Goal: Information Seeking & Learning: Learn about a topic

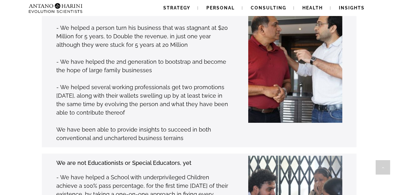
scroll to position [225, 0]
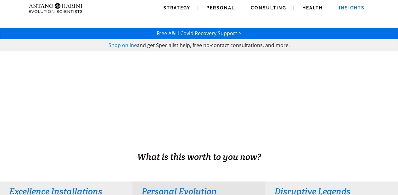
click at [347, 10] on span "Insights" at bounding box center [352, 7] width 26 height 5
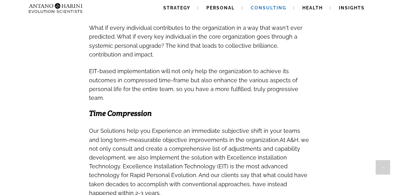
scroll to position [742, 0]
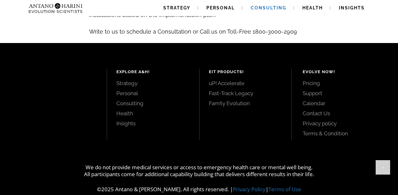
click at [313, 80] on link "Pricing" at bounding box center [342, 83] width 81 height 7
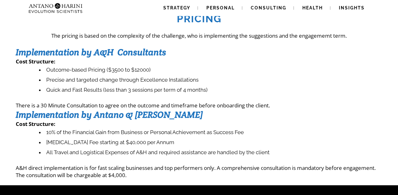
scroll to position [14, 0]
